Goal: Find specific page/section: Find specific page/section

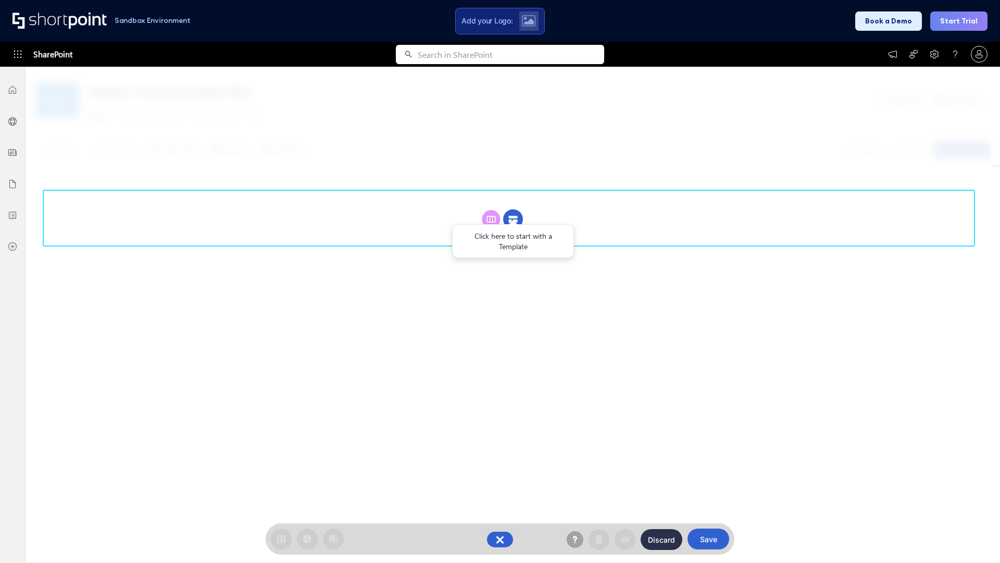
click at [513, 219] on circle at bounding box center [513, 219] width 20 height 20
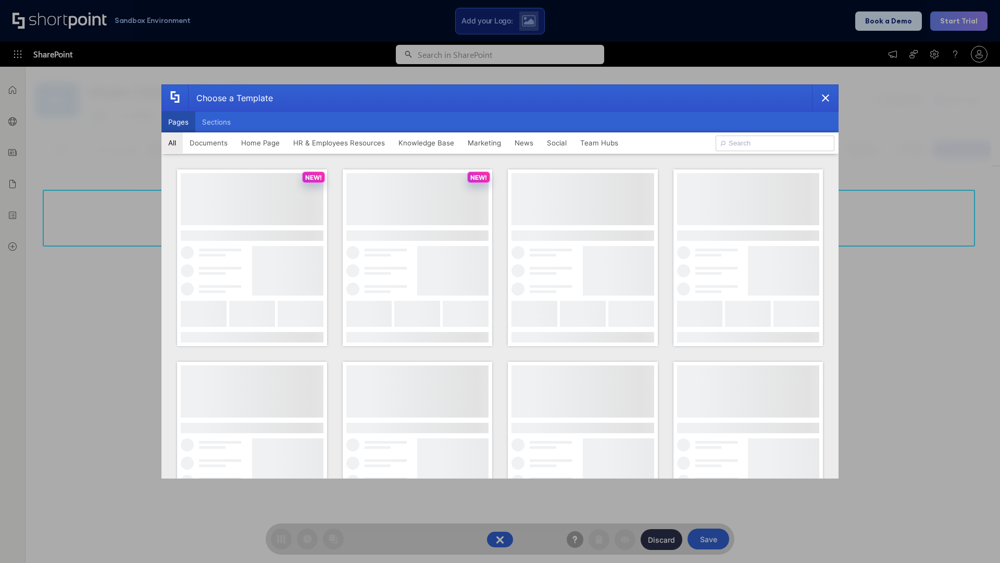
click at [178, 122] on button "Pages" at bounding box center [178, 121] width 34 height 21
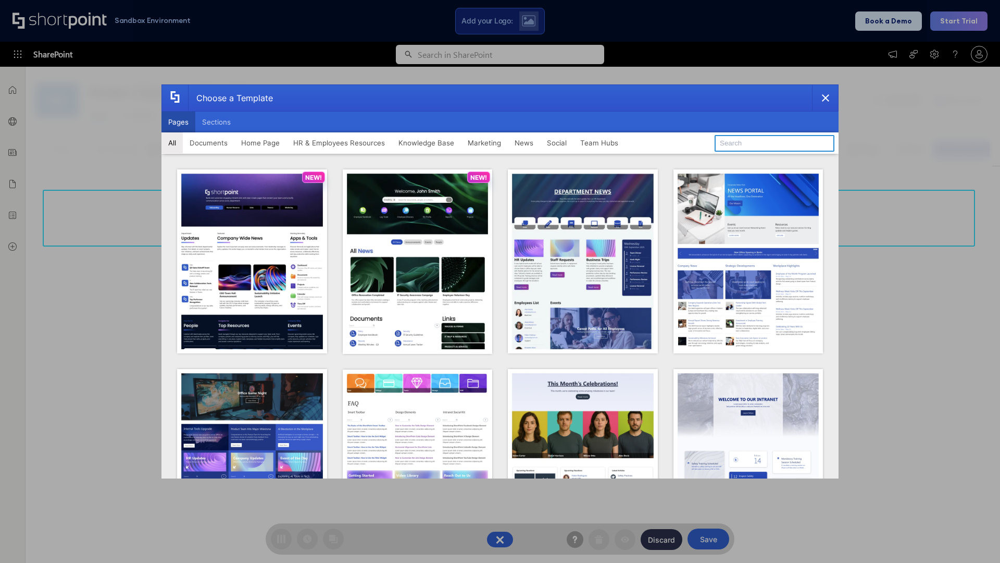
type input "HR 7"
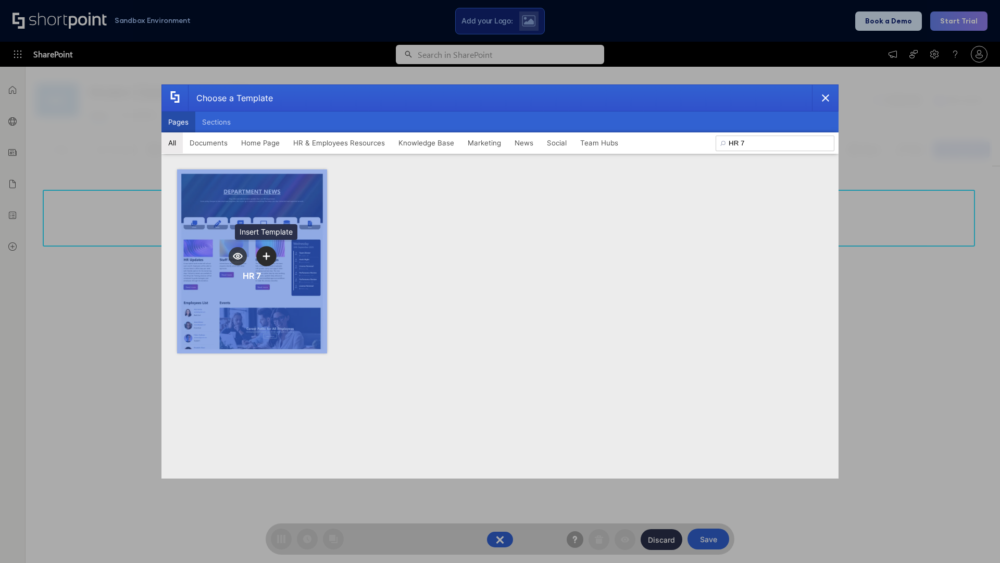
click at [266, 256] on icon "template selector" at bounding box center [266, 255] width 7 height 7
